Goal: Task Accomplishment & Management: Use online tool/utility

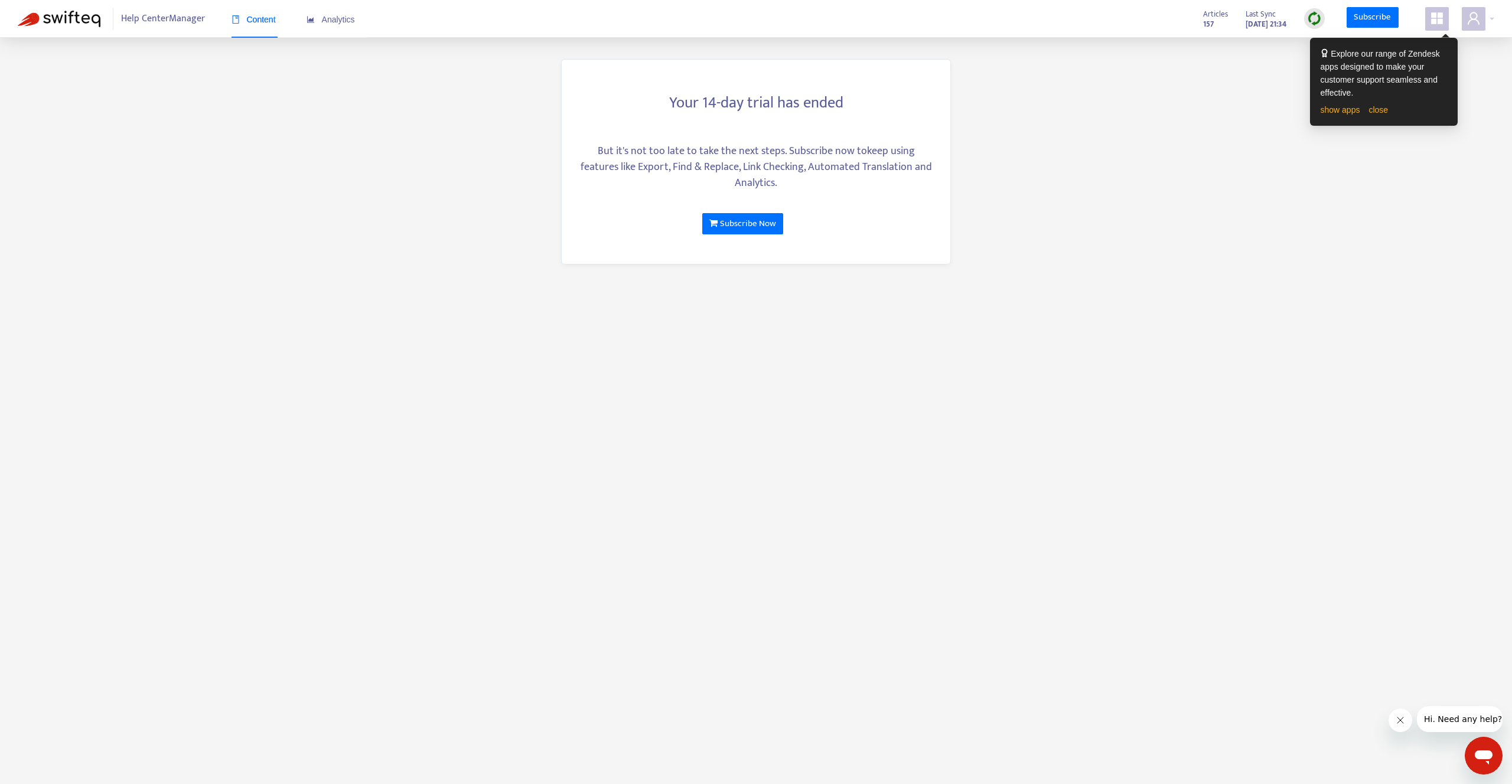
click at [1435, 14] on icon "appstore" at bounding box center [1437, 18] width 12 height 12
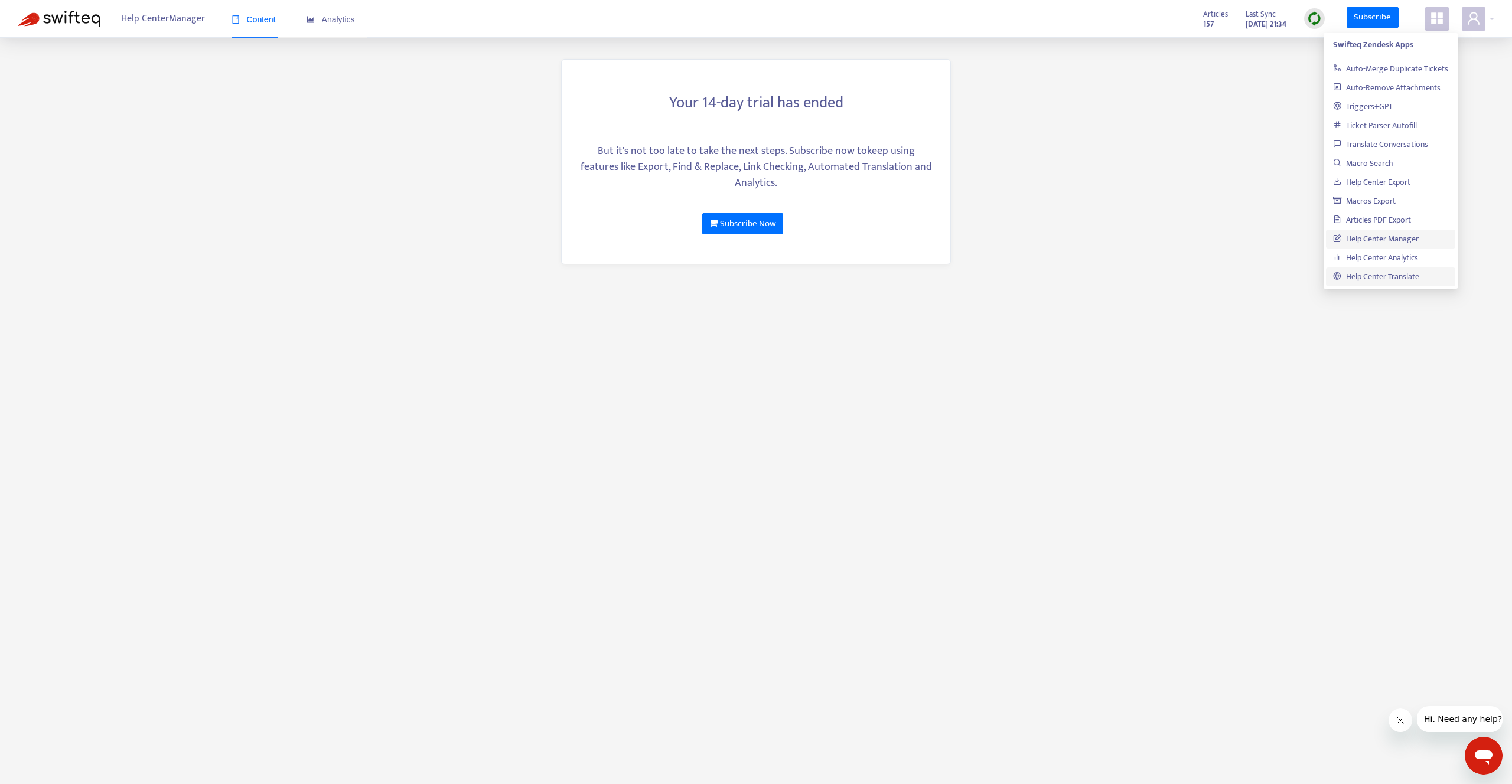
click at [1366, 274] on link "Help Center Translate" at bounding box center [1377, 276] width 87 height 13
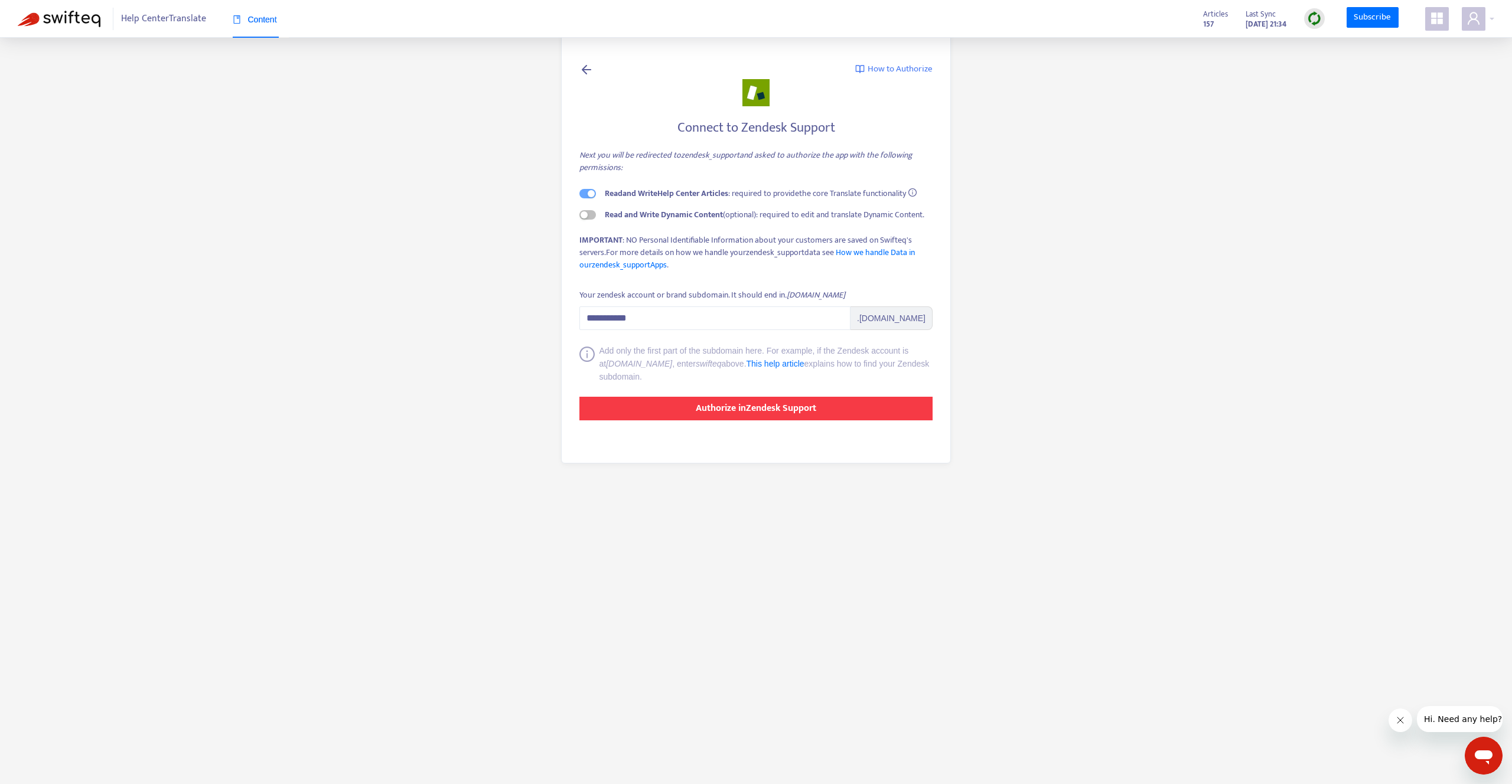
click at [651, 397] on button "Authorize in Zendesk Support" at bounding box center [756, 408] width 354 height 24
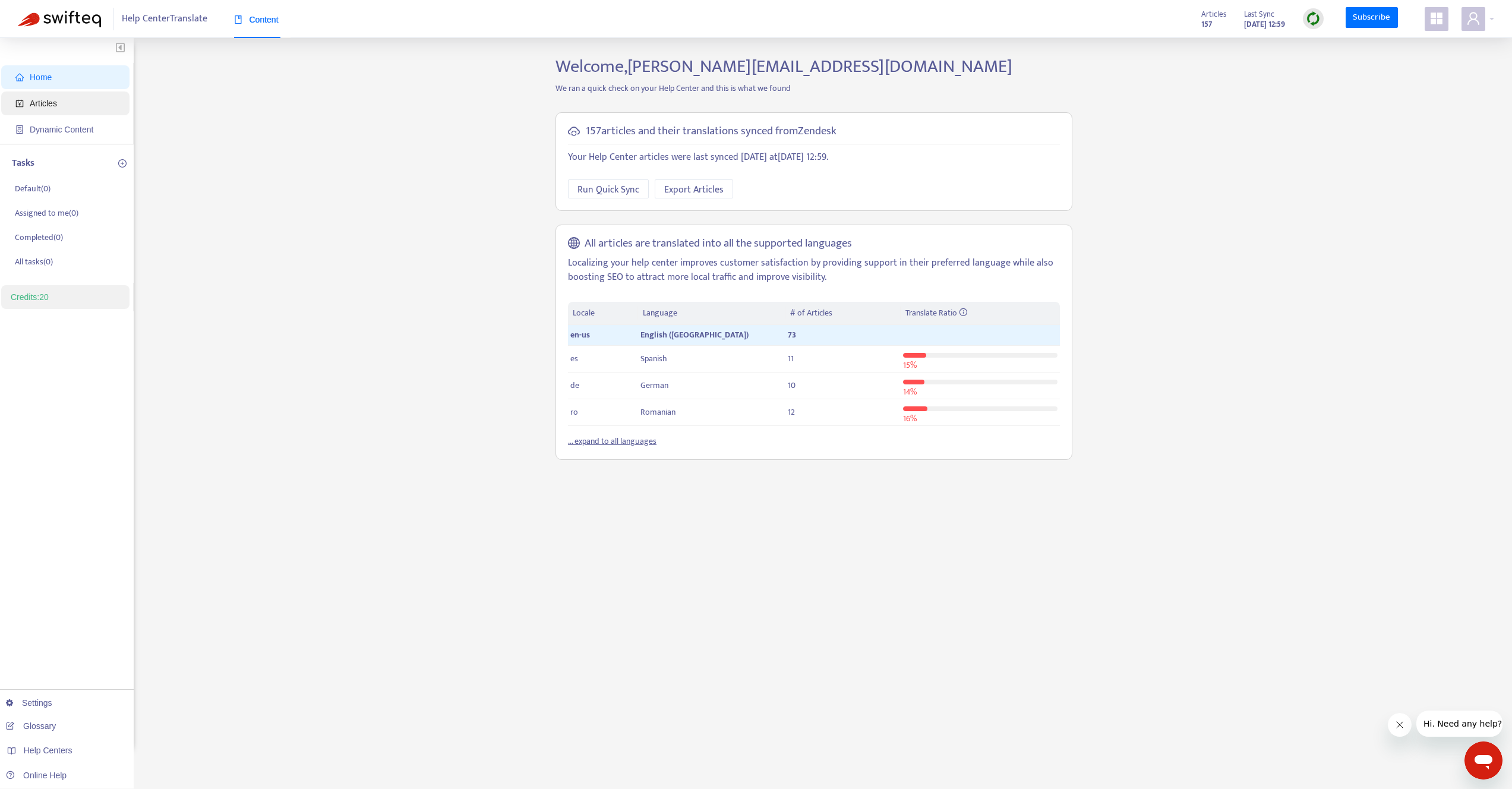
click at [57, 101] on span "Articles" at bounding box center [43, 103] width 27 height 9
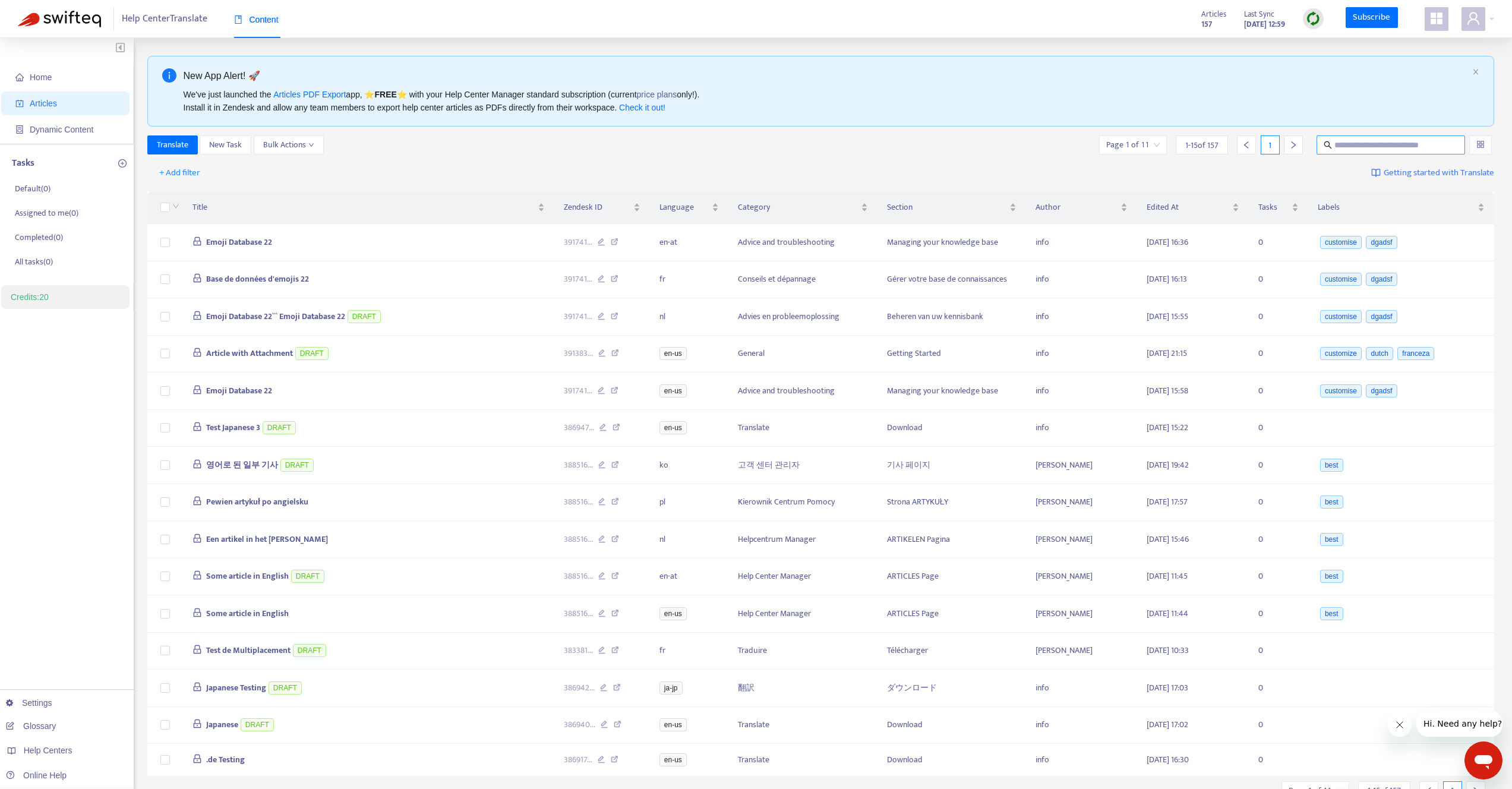
click at [1374, 151] on span at bounding box center [1390, 145] width 148 height 19
click at [1469, 13] on icon "user" at bounding box center [1472, 18] width 14 height 14
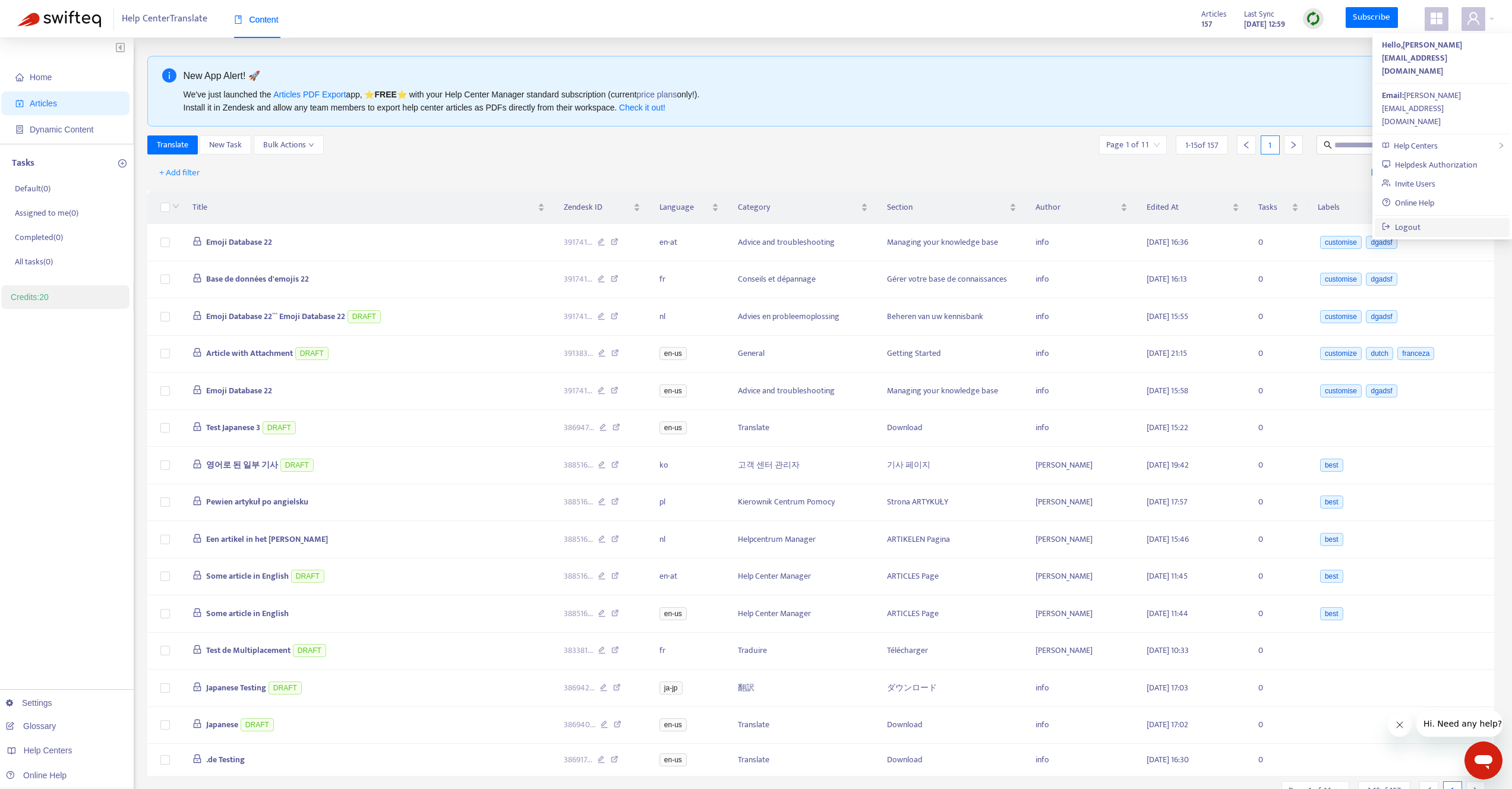
click at [1420, 220] on link "Logout" at bounding box center [1400, 227] width 39 height 13
